Goal: Task Accomplishment & Management: Use online tool/utility

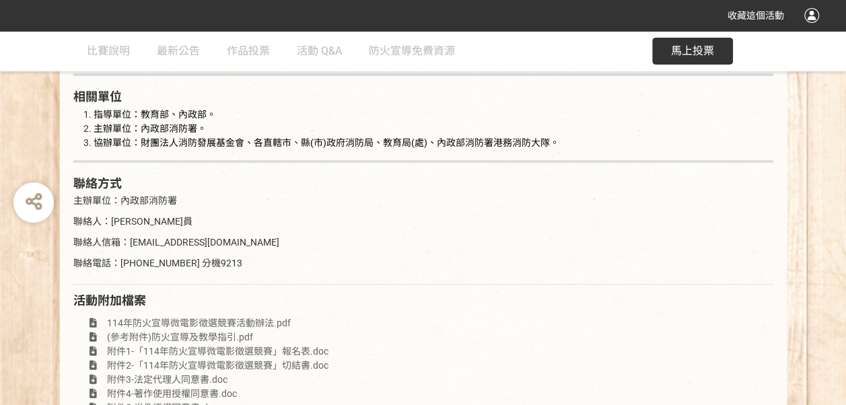
scroll to position [2648, 0]
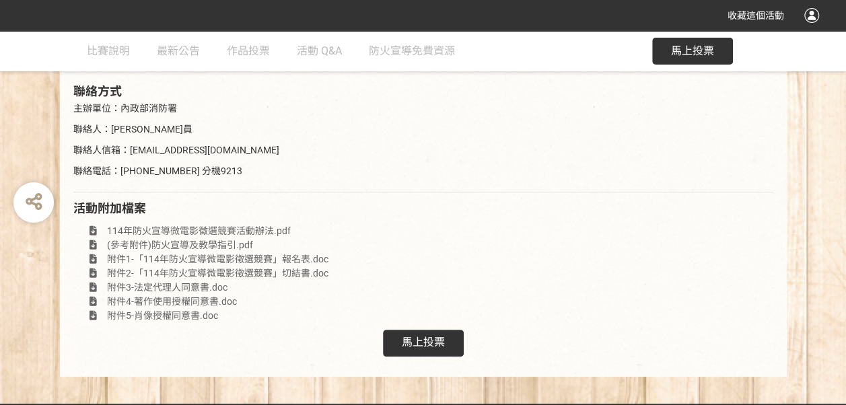
click at [443, 336] on span "馬上投票" at bounding box center [423, 342] width 43 height 13
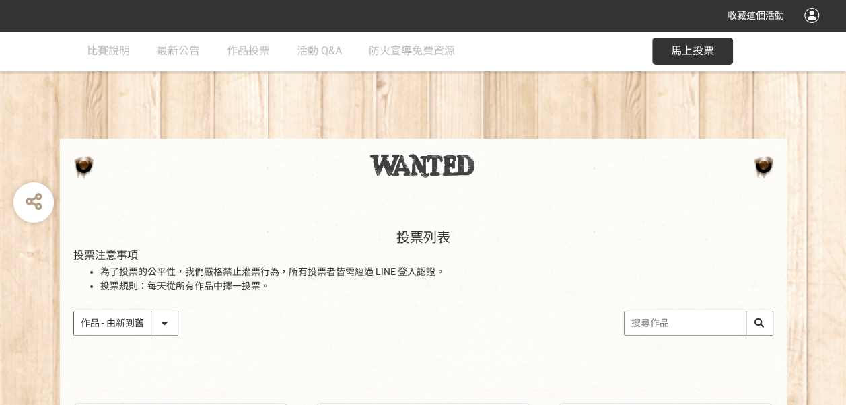
click at [663, 322] on input "search" at bounding box center [699, 324] width 148 height 24
type input "下一次"
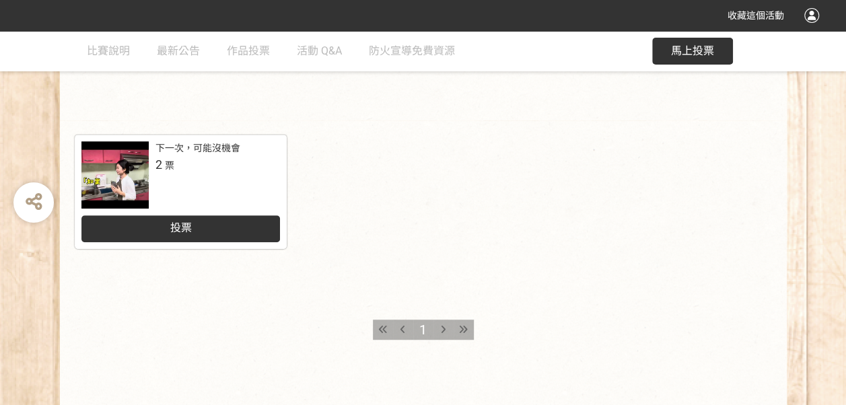
click at [248, 232] on div "投票" at bounding box center [180, 228] width 199 height 27
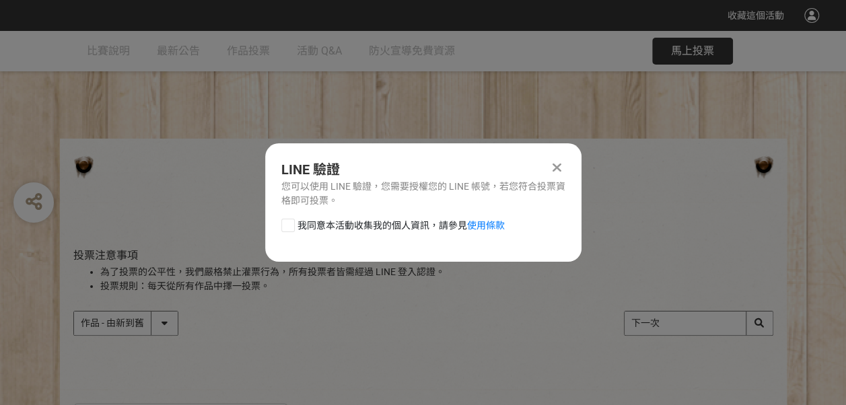
scroll to position [0, 0]
click at [355, 228] on span "我同意本活動收集我的個人資訊，請參見 使用條款" at bounding box center [400, 226] width 207 height 14
click at [291, 228] on input "我同意本活動收集我的個人資訊，請參見 使用條款" at bounding box center [286, 225] width 9 height 9
checkbox input "false"
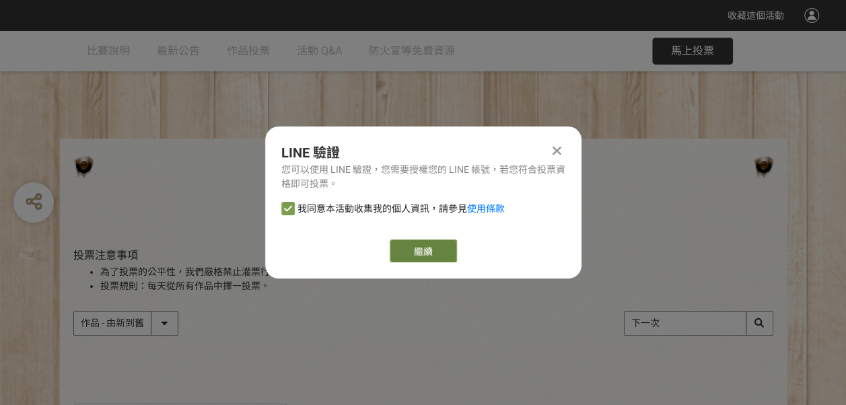
click at [429, 253] on link "繼續" at bounding box center [423, 251] width 67 height 23
click at [557, 143] on div at bounding box center [557, 151] width 16 height 16
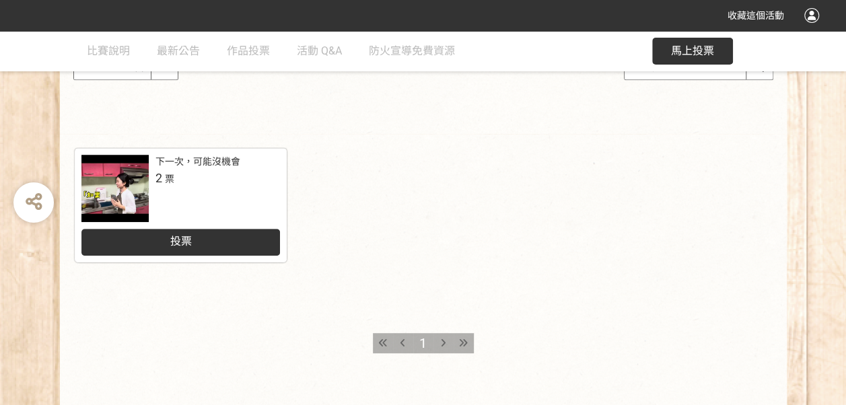
scroll to position [265, 0]
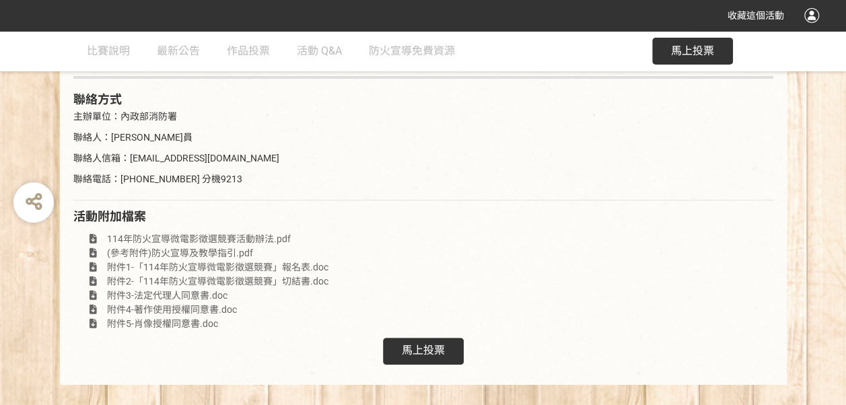
scroll to position [2648, 0]
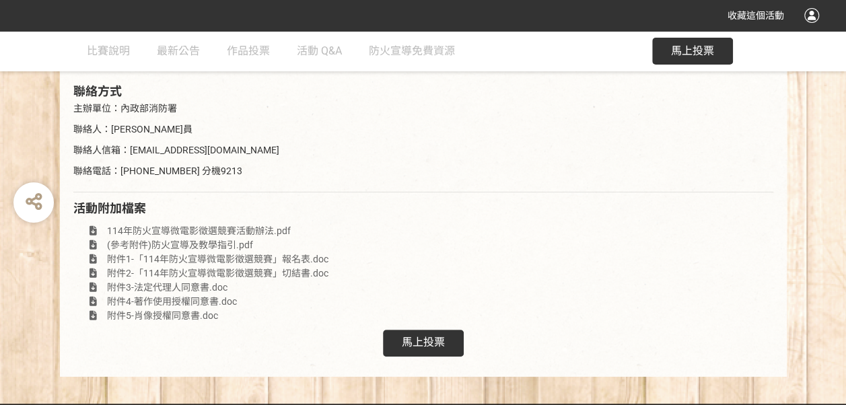
click at [442, 330] on div "馬上投票" at bounding box center [423, 343] width 81 height 27
